Goal: Task Accomplishment & Management: Use online tool/utility

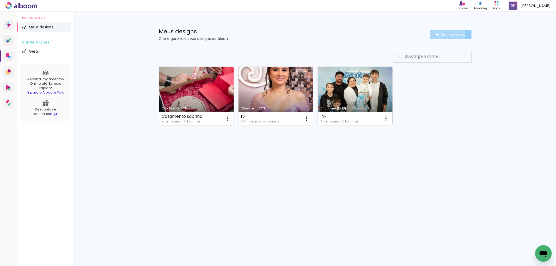
click at [445, 33] on span "Criar um design" at bounding box center [454, 34] width 27 height 3
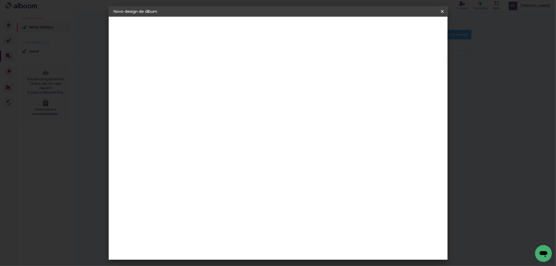
click at [199, 71] on input at bounding box center [199, 70] width 0 height 8
type input "[PERSON_NAME] e [PERSON_NAME]"
type paper-input "[PERSON_NAME] e [PERSON_NAME]"
click at [0, 0] on slot "Avançar" at bounding box center [0, 0] width 0 height 0
click at [207, 97] on input at bounding box center [212, 99] width 53 height 7
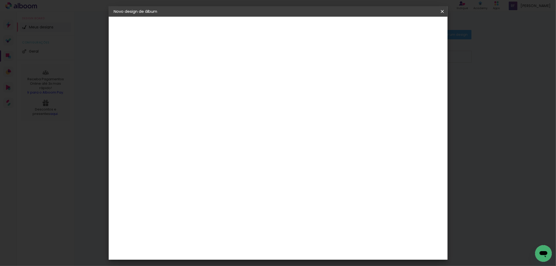
type input "gra"
type paper-input "gra"
click at [208, 137] on div "Grafis" at bounding box center [202, 139] width 12 height 4
click at [0, 0] on slot "Avançar" at bounding box center [0, 0] width 0 height 0
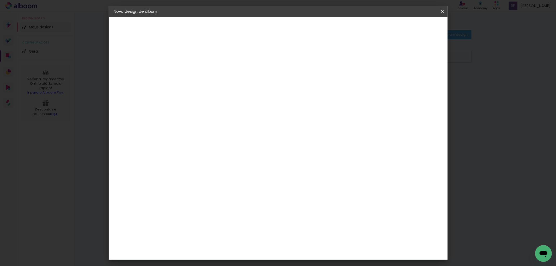
click at [220, 87] on input "text" at bounding box center [209, 91] width 20 height 8
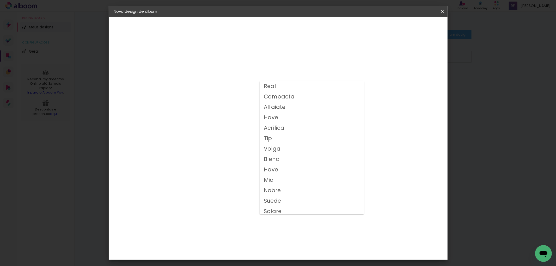
click at [0, 0] on slot "Compacta" at bounding box center [0, 0] width 0 height 0
type input "Compacta"
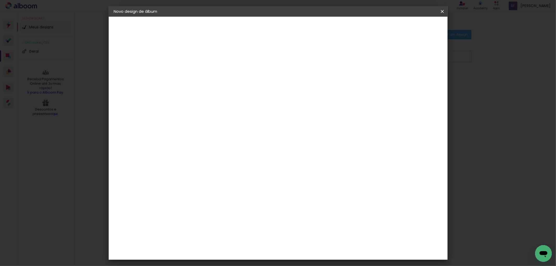
click at [234, 162] on span "25x30" at bounding box center [222, 169] width 24 height 14
click at [0, 0] on slot "Avançar" at bounding box center [0, 0] width 0 height 0
click at [380, 57] on div at bounding box center [377, 56] width 5 height 5
type paper-checkbox "on"
click at [409, 28] on span "Iniciar design" at bounding box center [398, 28] width 24 height 4
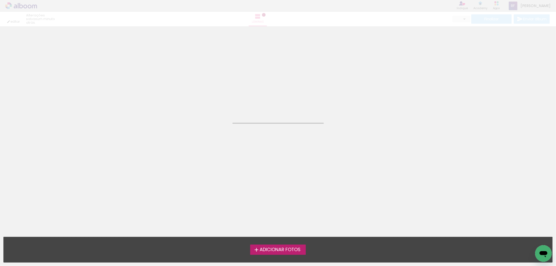
click at [272, 249] on span "Adicionar Fotos" at bounding box center [280, 250] width 41 height 5
click at [0, 0] on input "file" at bounding box center [0, 0] width 0 height 0
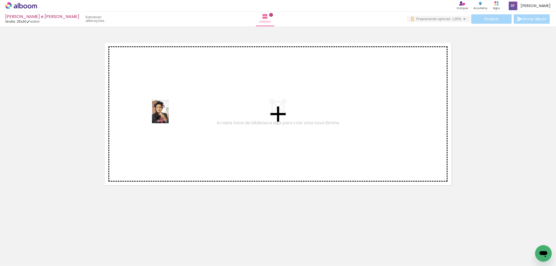
drag, startPoint x: 51, startPoint y: 251, endPoint x: 168, endPoint y: 116, distance: 178.9
click at [168, 116] on quentale-workspace at bounding box center [278, 133] width 556 height 266
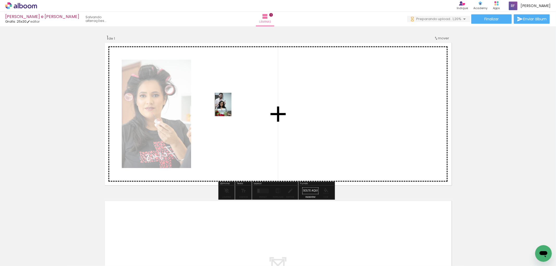
drag, startPoint x: 82, startPoint y: 252, endPoint x: 231, endPoint y: 108, distance: 206.3
click at [231, 108] on quentale-workspace at bounding box center [278, 133] width 556 height 266
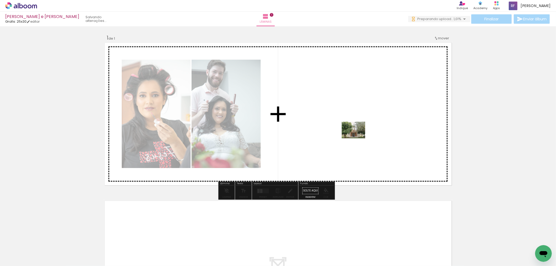
drag, startPoint x: 114, startPoint y: 251, endPoint x: 357, endPoint y: 137, distance: 268.9
click at [357, 137] on quentale-workspace at bounding box center [278, 133] width 556 height 266
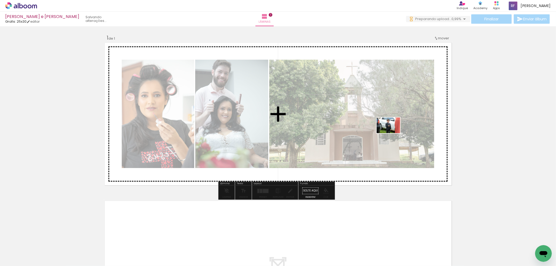
drag, startPoint x: 141, startPoint y: 250, endPoint x: 392, endPoint y: 133, distance: 276.8
click at [392, 133] on quentale-workspace at bounding box center [278, 133] width 556 height 266
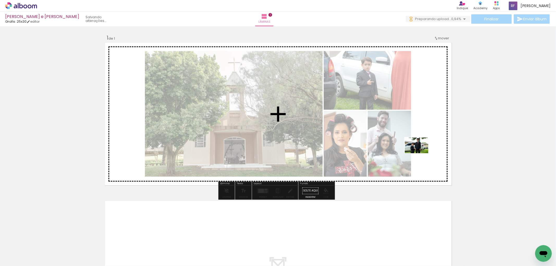
drag, startPoint x: 174, startPoint y: 253, endPoint x: 428, endPoint y: 153, distance: 272.8
click at [428, 153] on quentale-workspace at bounding box center [278, 133] width 556 height 266
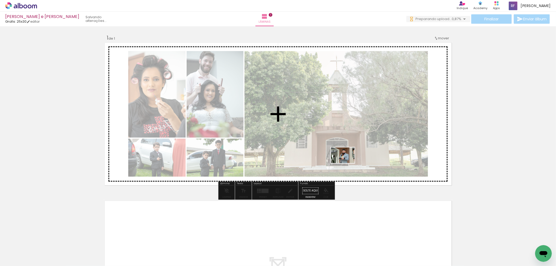
drag, startPoint x: 200, startPoint y: 248, endPoint x: 340, endPoint y: 168, distance: 160.9
click at [348, 162] on quentale-workspace at bounding box center [278, 133] width 556 height 266
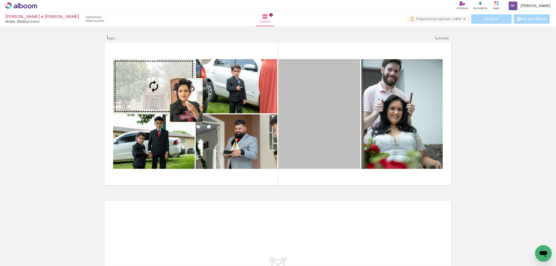
drag, startPoint x: 273, startPoint y: 104, endPoint x: 182, endPoint y: 100, distance: 91.1
click at [0, 0] on slot at bounding box center [0, 0] width 0 height 0
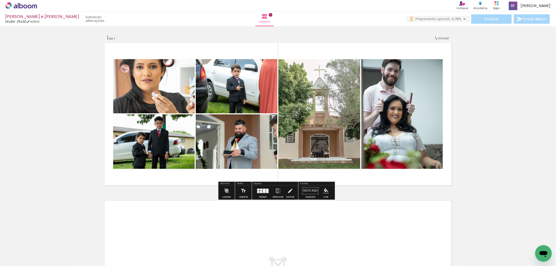
click at [261, 191] on div at bounding box center [261, 192] width 3 height 2
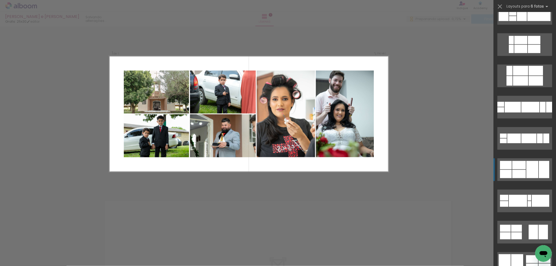
scroll to position [666, 0]
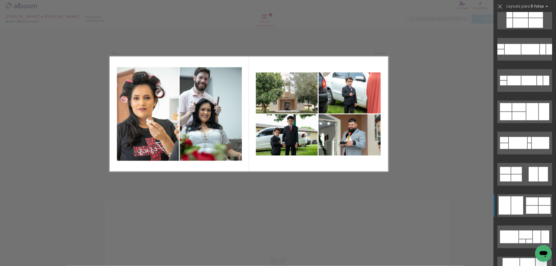
click at [520, 204] on div at bounding box center [517, 206] width 12 height 18
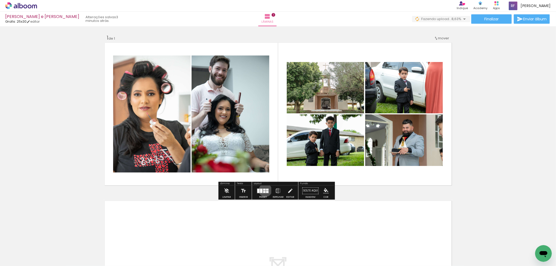
click at [264, 190] on div at bounding box center [264, 190] width 2 height 2
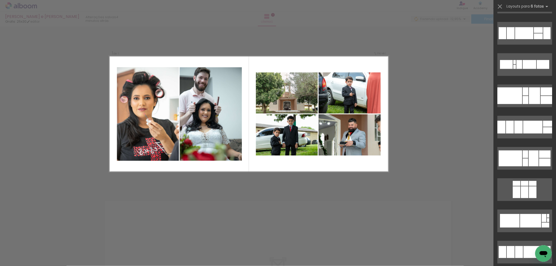
scroll to position [0, 297]
click at [404, 182] on div "Confirmar Cancelar" at bounding box center [278, 190] width 556 height 329
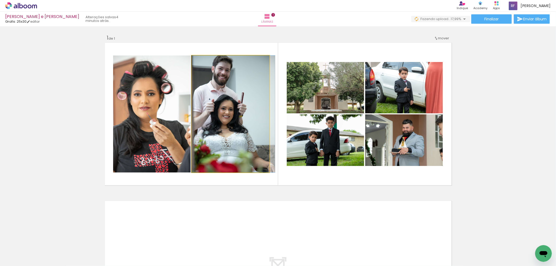
drag, startPoint x: 219, startPoint y: 114, endPoint x: 223, endPoint y: 114, distance: 3.9
drag, startPoint x: 226, startPoint y: 114, endPoint x: 236, endPoint y: 114, distance: 9.7
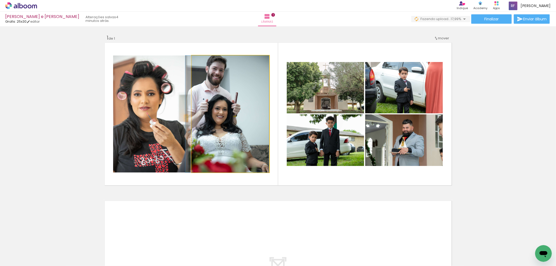
drag, startPoint x: 233, startPoint y: 116, endPoint x: 214, endPoint y: 117, distance: 18.5
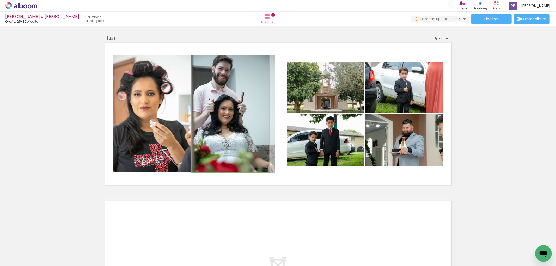
drag, startPoint x: 204, startPoint y: 119, endPoint x: 234, endPoint y: 119, distance: 29.7
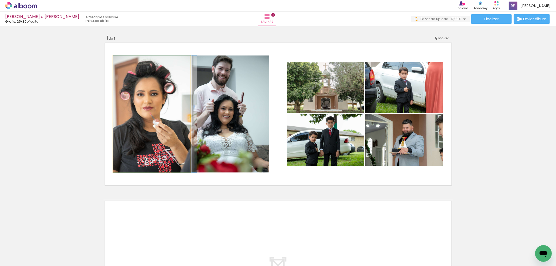
drag, startPoint x: 151, startPoint y: 118, endPoint x: 159, endPoint y: 118, distance: 7.8
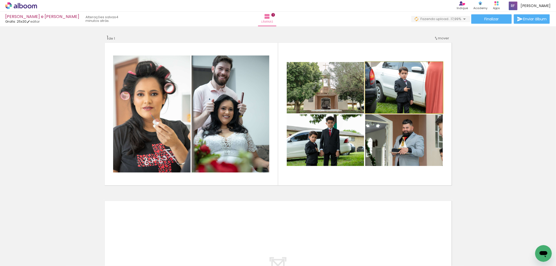
drag, startPoint x: 405, startPoint y: 101, endPoint x: 405, endPoint y: 98, distance: 3.1
drag, startPoint x: 409, startPoint y: 145, endPoint x: 418, endPoint y: 137, distance: 12.4
click at [27, 7] on icon at bounding box center [25, 6] width 4 height 4
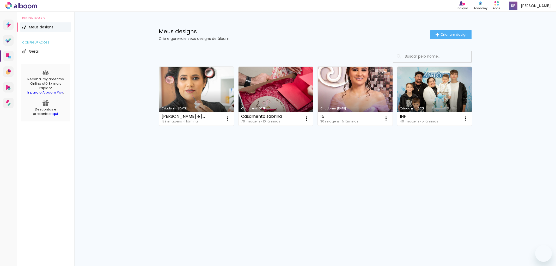
click at [228, 118] on iron-icon at bounding box center [227, 119] width 6 height 6
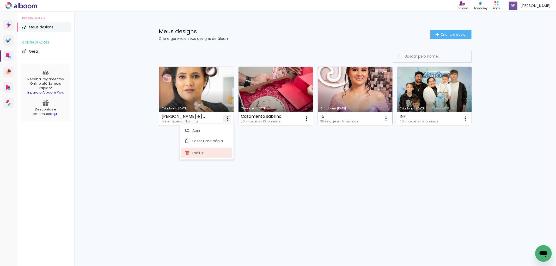
click at [210, 151] on paper-item "Excluir" at bounding box center [206, 153] width 51 height 10
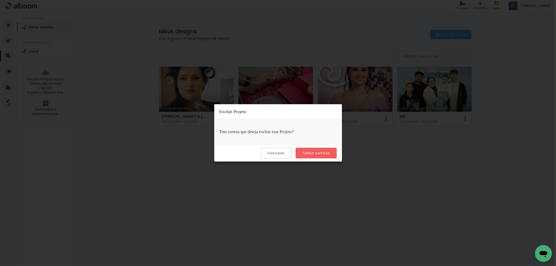
click at [0, 0] on slot "Tenho certeza" at bounding box center [0, 0] width 0 height 0
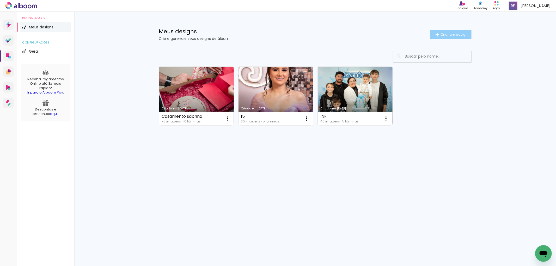
click at [459, 34] on span "Criar um design" at bounding box center [454, 34] width 27 height 3
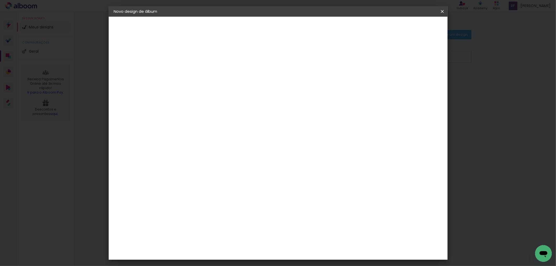
click at [199, 69] on input at bounding box center [199, 70] width 0 height 8
type input "Casamento [PERSON_NAME] e [PERSON_NAME]"
type paper-input "Casamento [PERSON_NAME] e [PERSON_NAME]"
click at [0, 0] on slot "Avançar" at bounding box center [0, 0] width 0 height 0
click at [214, 100] on input at bounding box center [212, 99] width 53 height 7
